Goal: Check status: Check status

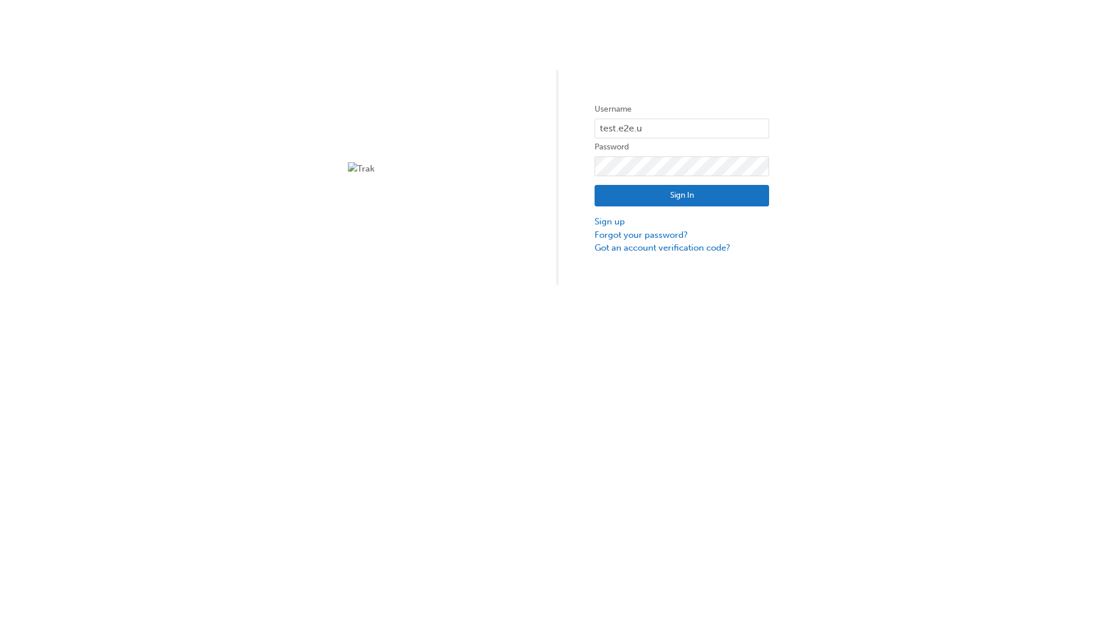
type input "test.e2e.user31"
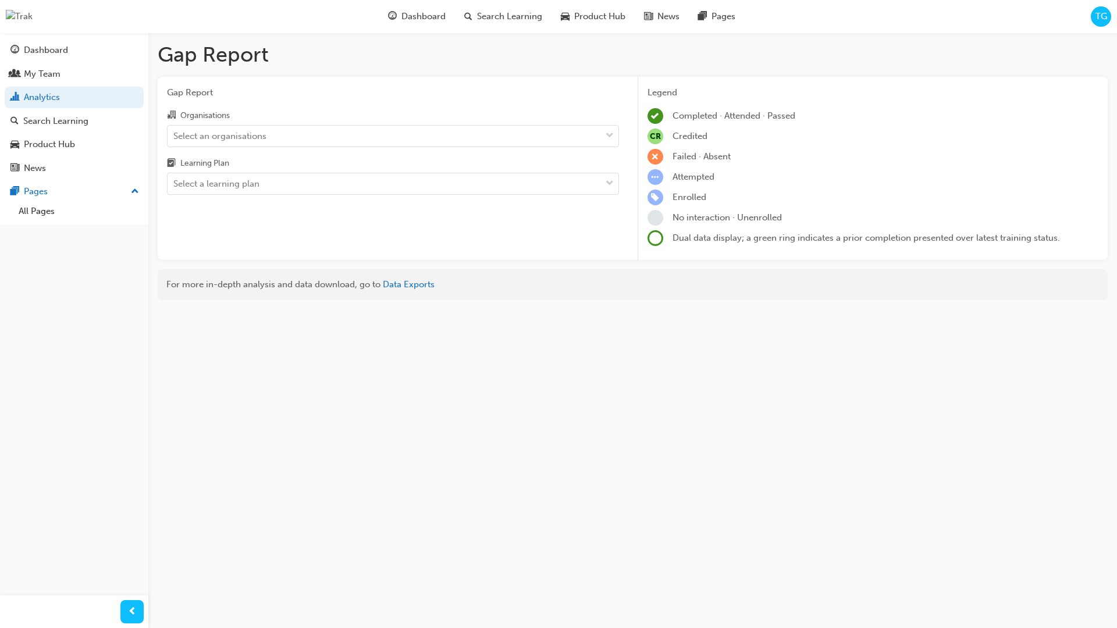
click at [175, 136] on input "Organisations Select an organisations" at bounding box center [173, 135] width 1 height 10
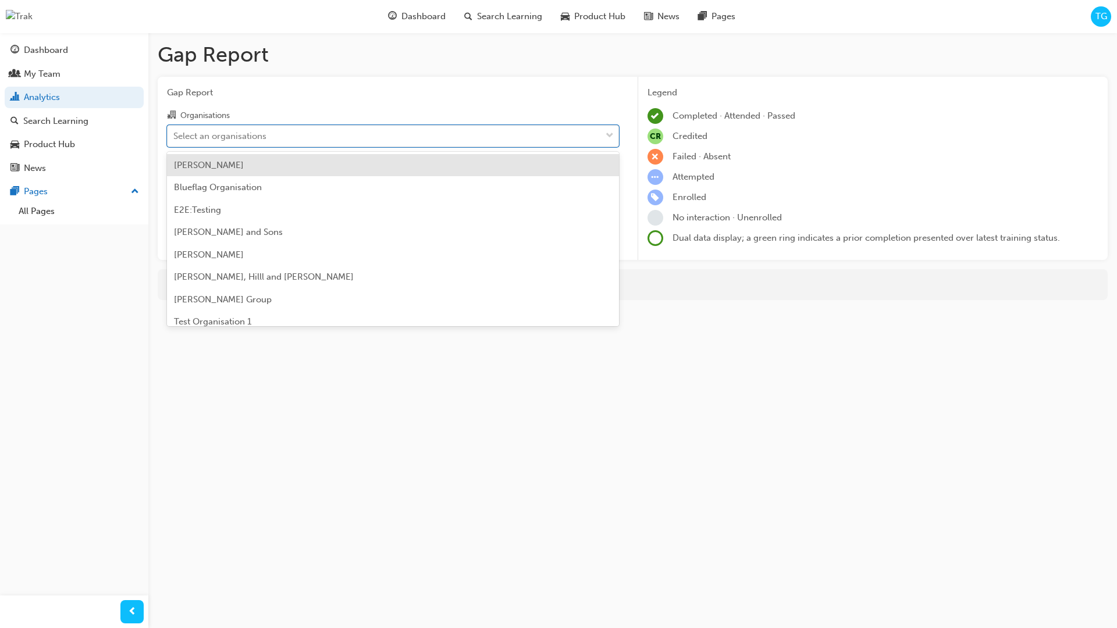
click at [175, 184] on input "Learning Plan Select a learning plan" at bounding box center [173, 184] width 1 height 10
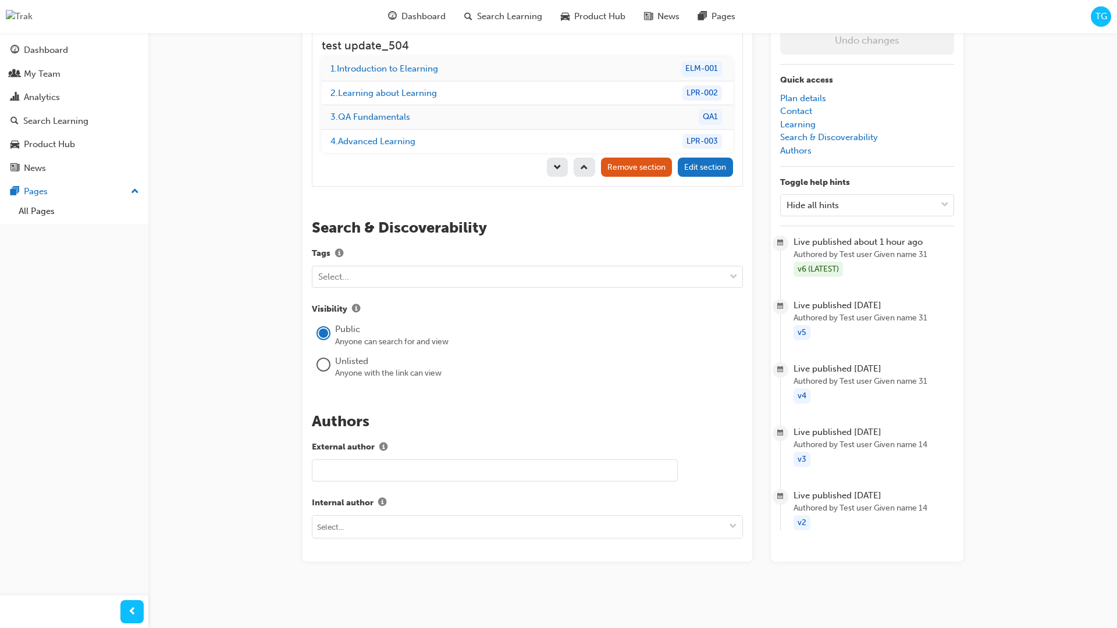
scroll to position [165, 0]
